Goal: Task Accomplishment & Management: Use online tool/utility

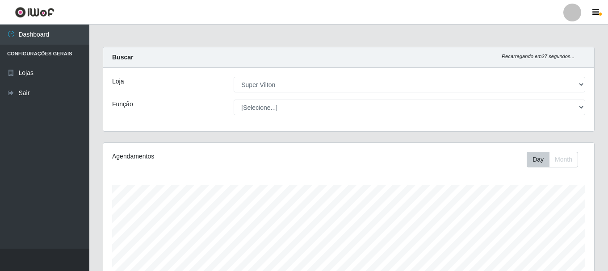
select select "379"
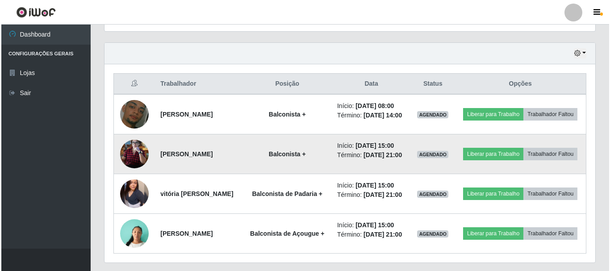
scroll to position [349, 0]
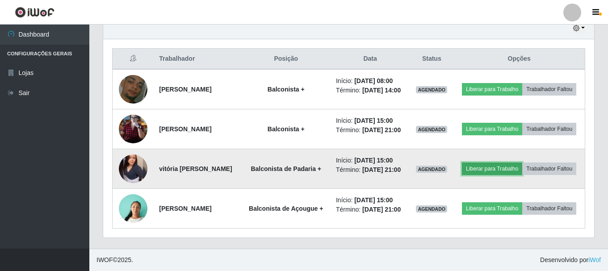
click at [518, 163] on button "Liberar para Trabalho" at bounding box center [492, 169] width 60 height 13
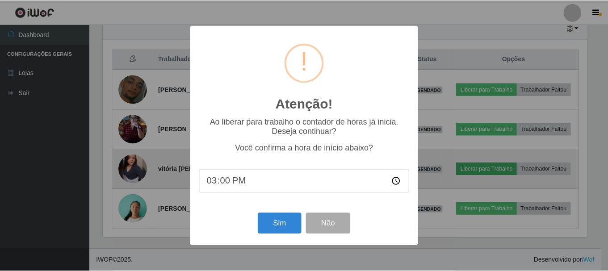
scroll to position [185, 487]
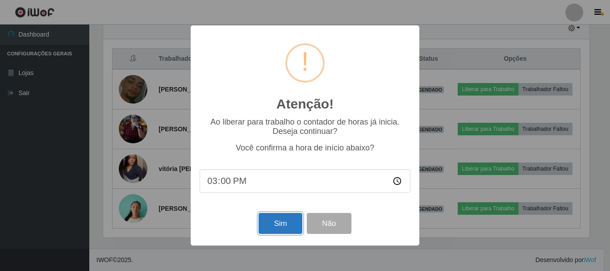
click at [287, 227] on button "Sim" at bounding box center [280, 223] width 43 height 21
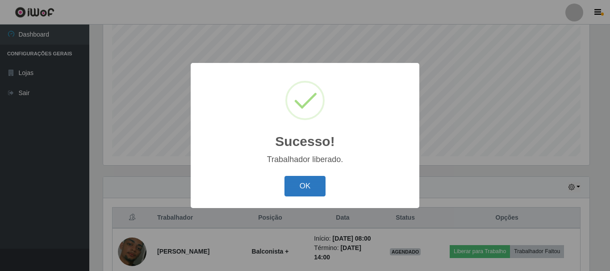
click at [310, 185] on button "OK" at bounding box center [306, 186] width 42 height 21
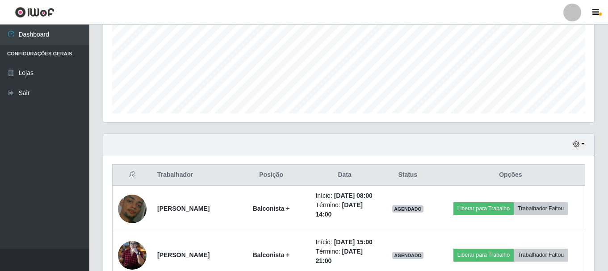
scroll to position [297, 0]
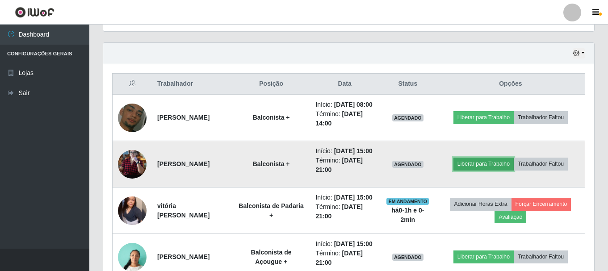
click at [487, 170] on button "Liberar para Trabalho" at bounding box center [483, 164] width 60 height 13
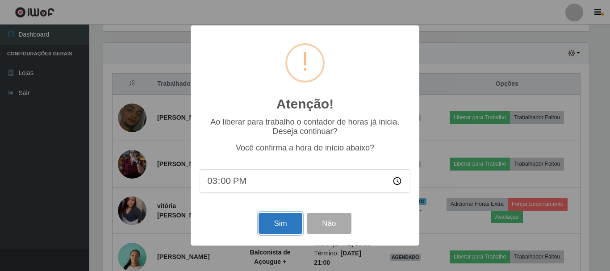
click at [273, 225] on button "Sim" at bounding box center [280, 223] width 43 height 21
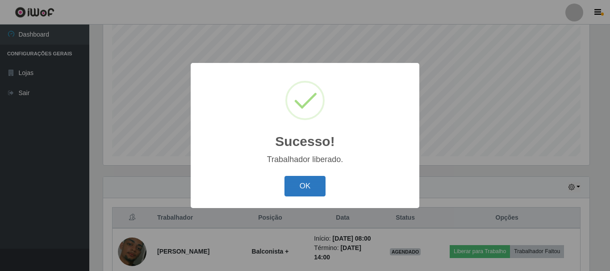
click at [315, 190] on button "OK" at bounding box center [306, 186] width 42 height 21
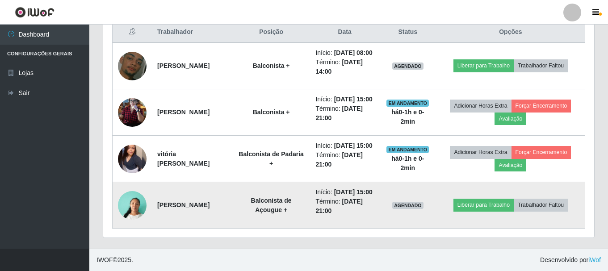
scroll to position [386, 0]
click at [495, 199] on button "Liberar para Trabalho" at bounding box center [483, 205] width 60 height 13
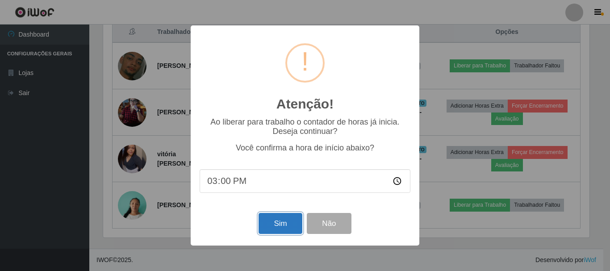
click at [278, 227] on button "Sim" at bounding box center [280, 223] width 43 height 21
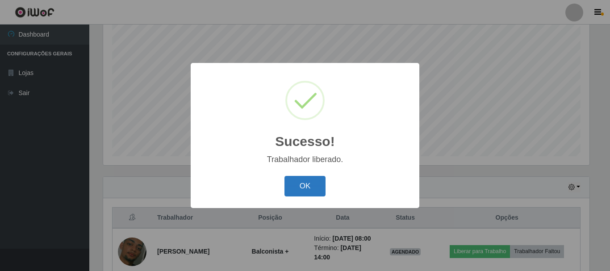
click at [297, 186] on button "OK" at bounding box center [306, 186] width 42 height 21
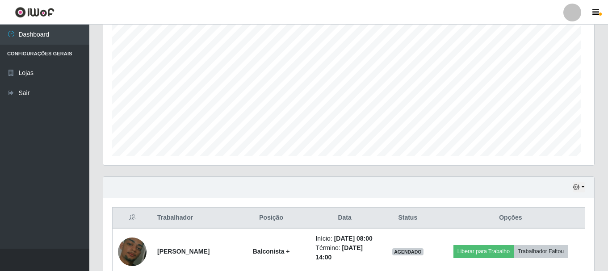
scroll to position [185, 491]
